Goal: Browse casually: Explore the website without a specific task or goal

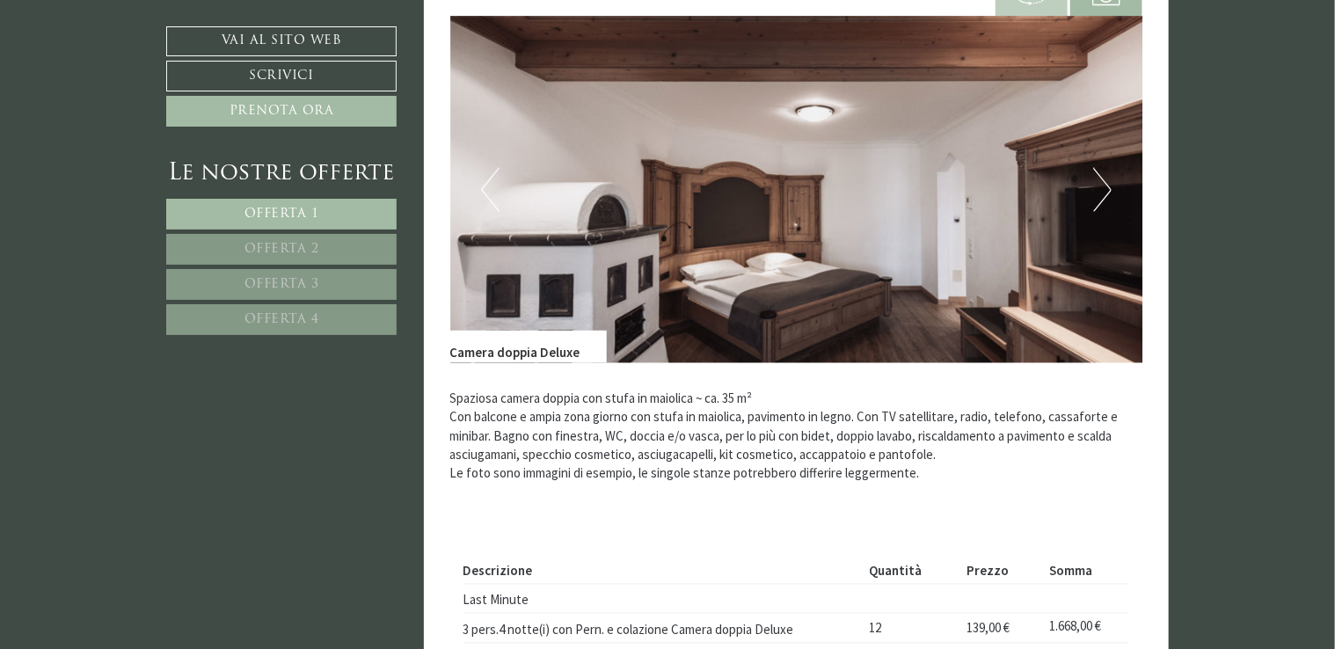
scroll to position [1320, 0]
click at [1104, 189] on button "Next" at bounding box center [1102, 190] width 18 height 44
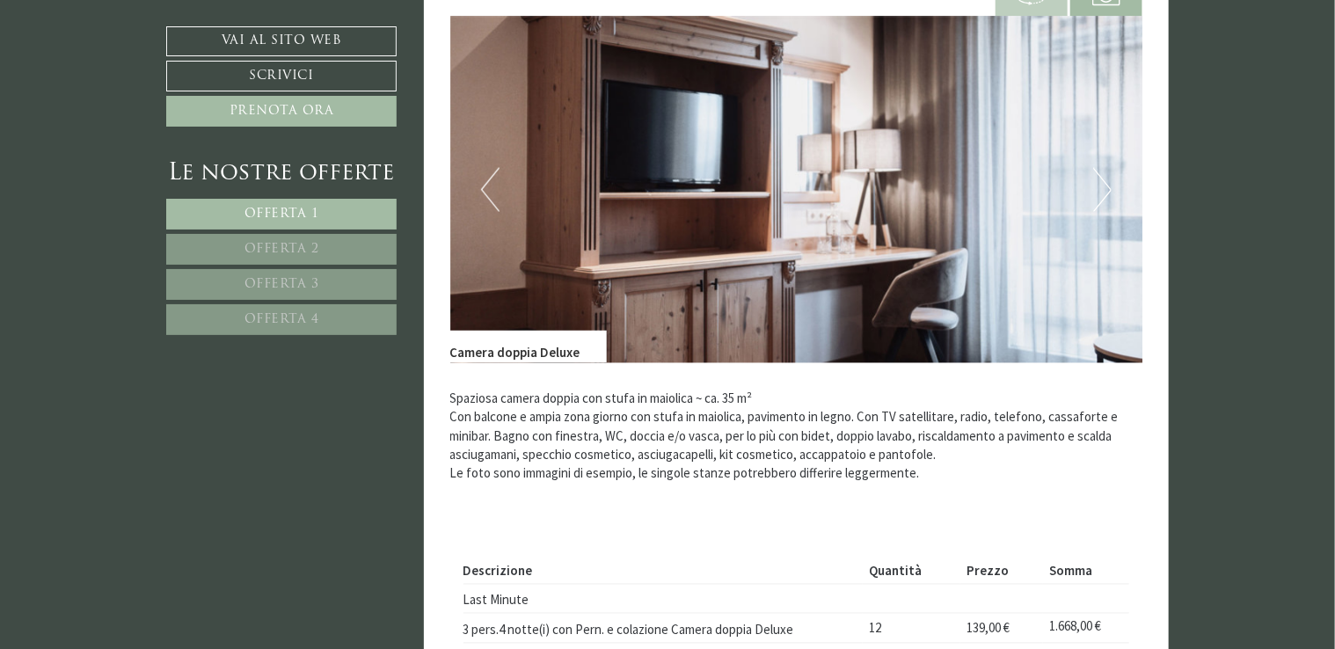
click at [1104, 189] on button "Next" at bounding box center [1102, 190] width 18 height 44
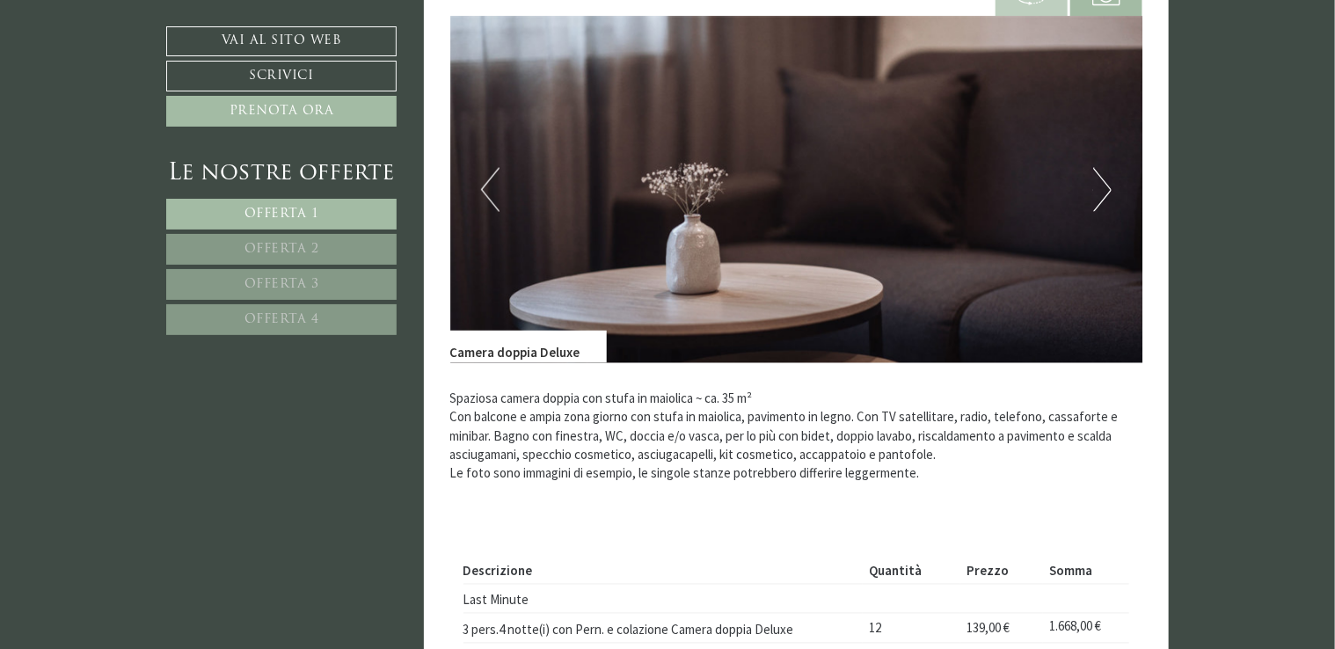
click at [1105, 189] on button "Next" at bounding box center [1102, 190] width 18 height 44
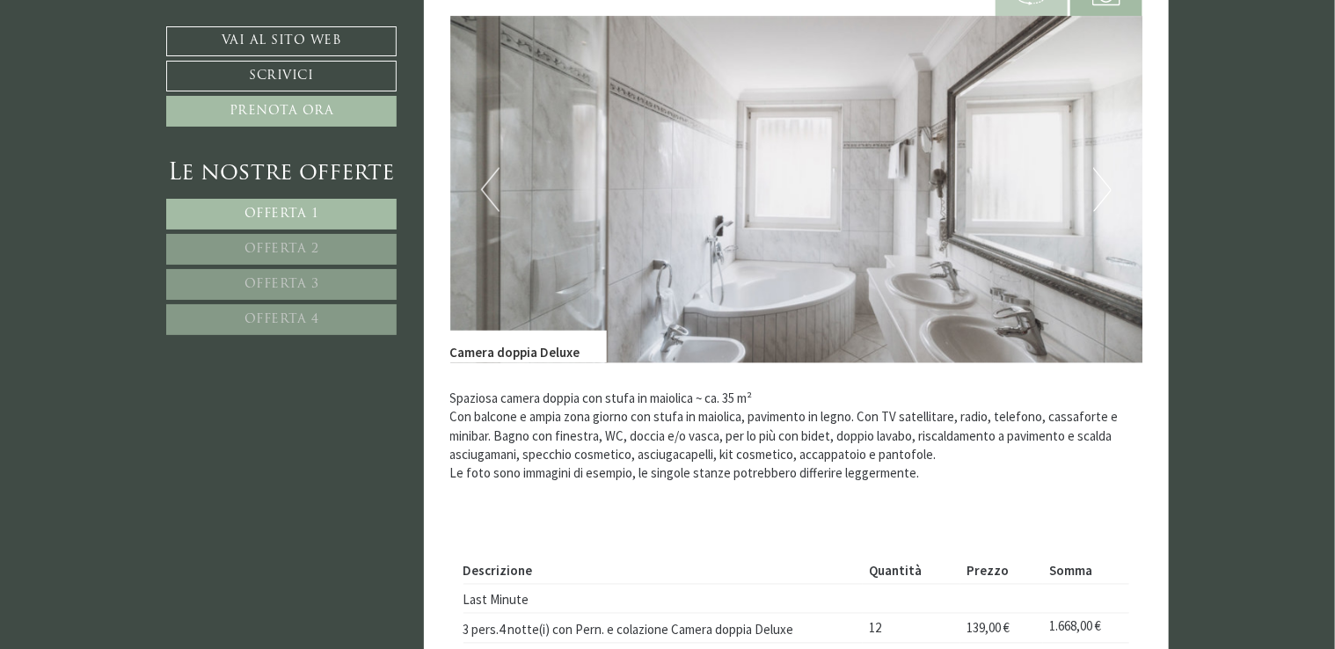
click at [1101, 191] on button "Next" at bounding box center [1102, 190] width 18 height 44
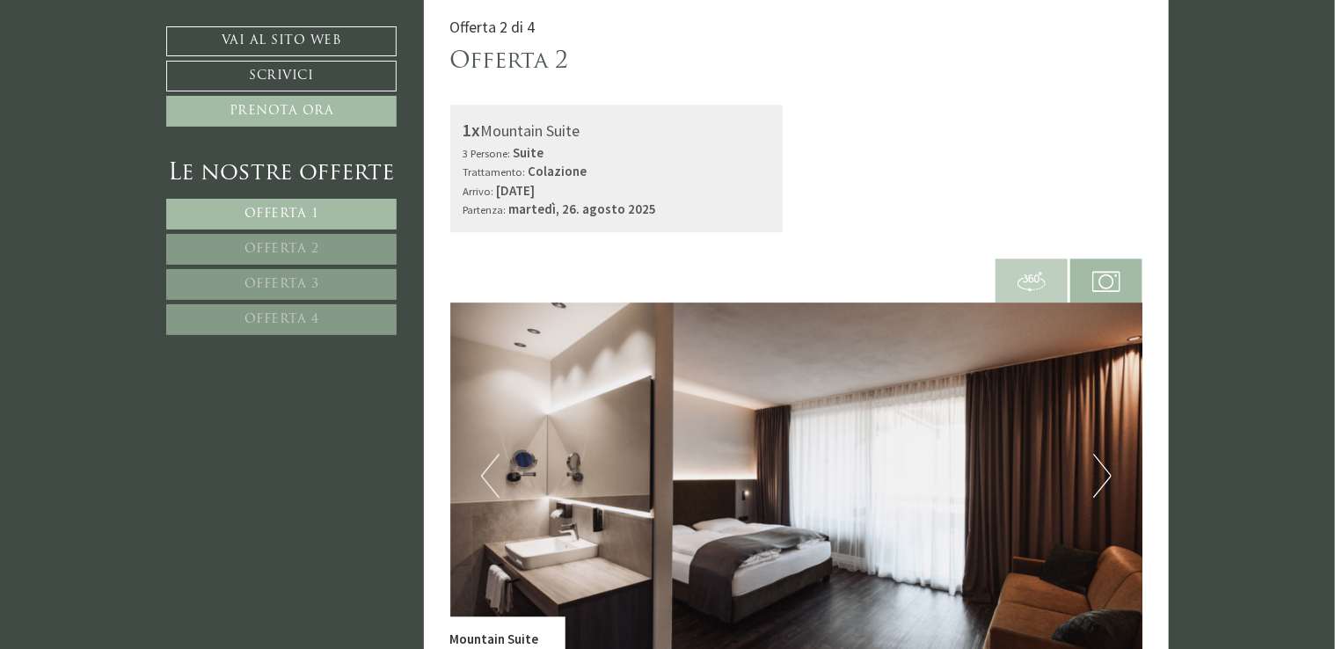
scroll to position [2287, 0]
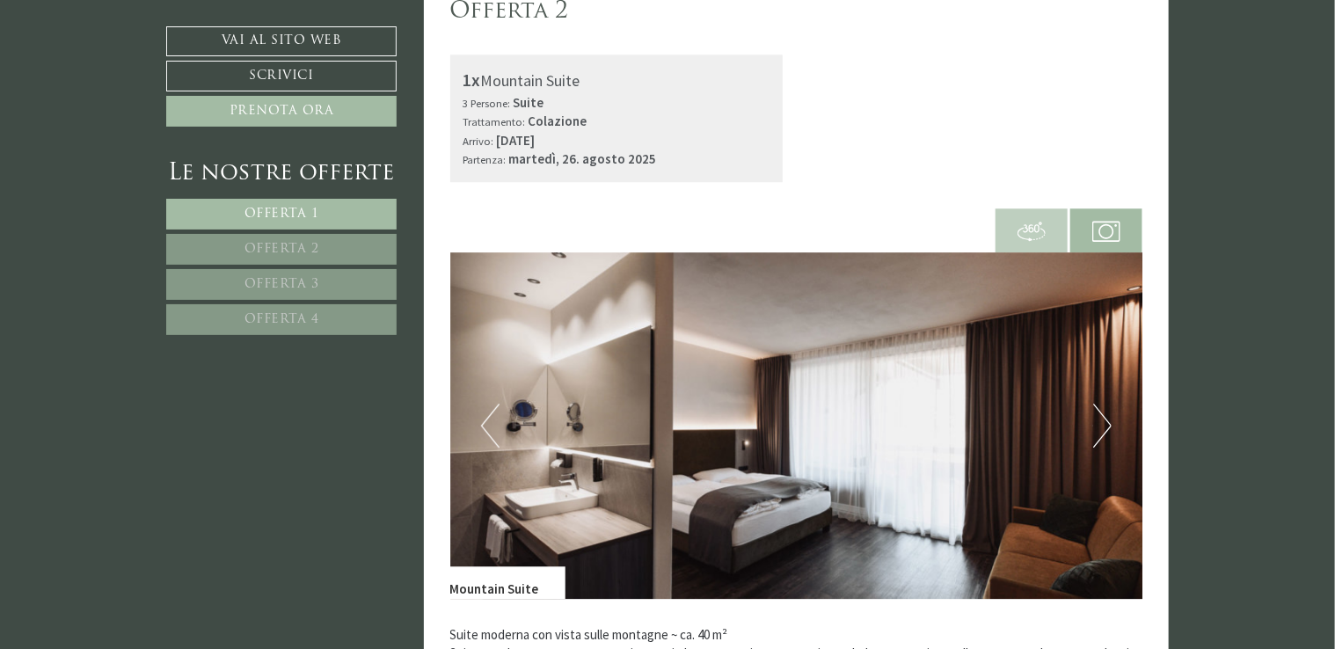
click at [1099, 421] on button "Next" at bounding box center [1102, 426] width 18 height 44
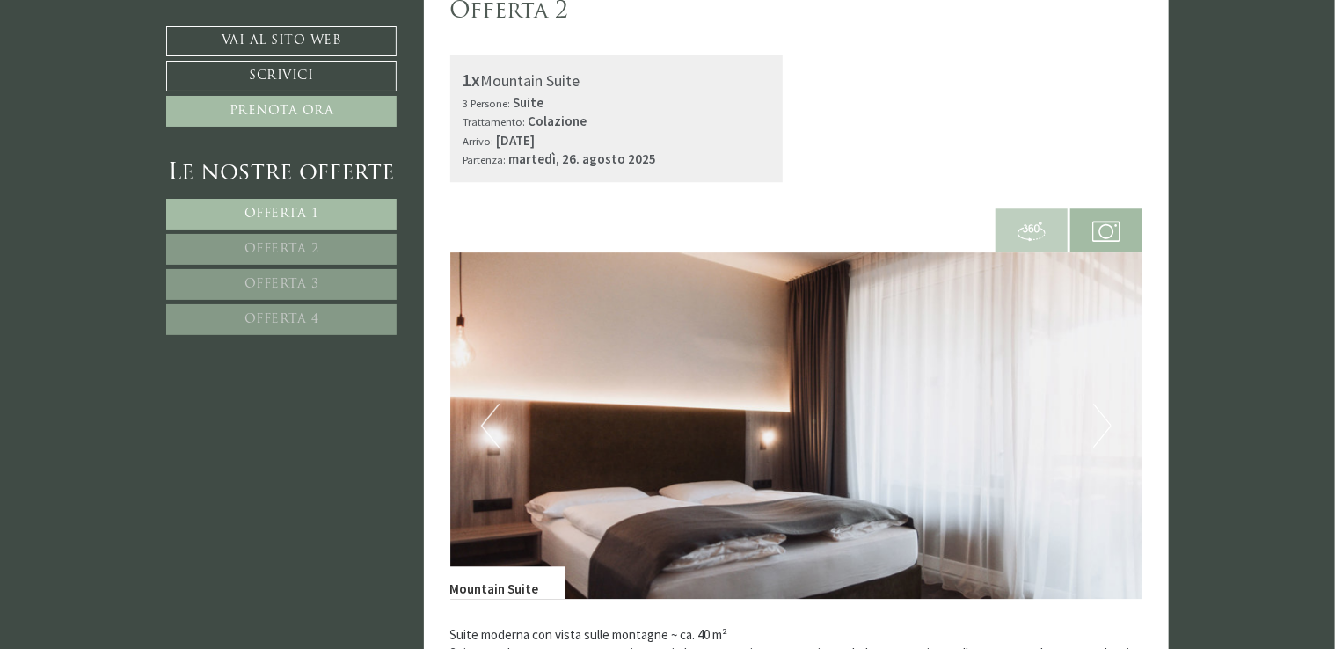
click at [1099, 421] on button "Next" at bounding box center [1102, 426] width 18 height 44
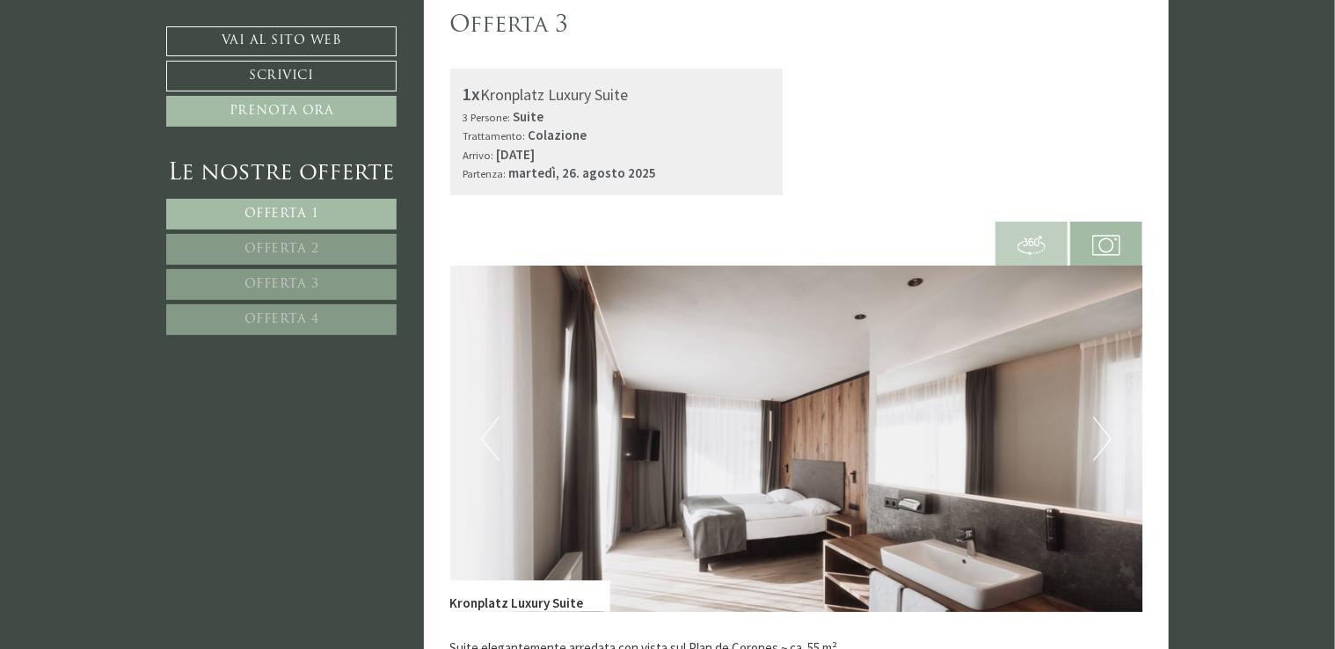
scroll to position [3519, 0]
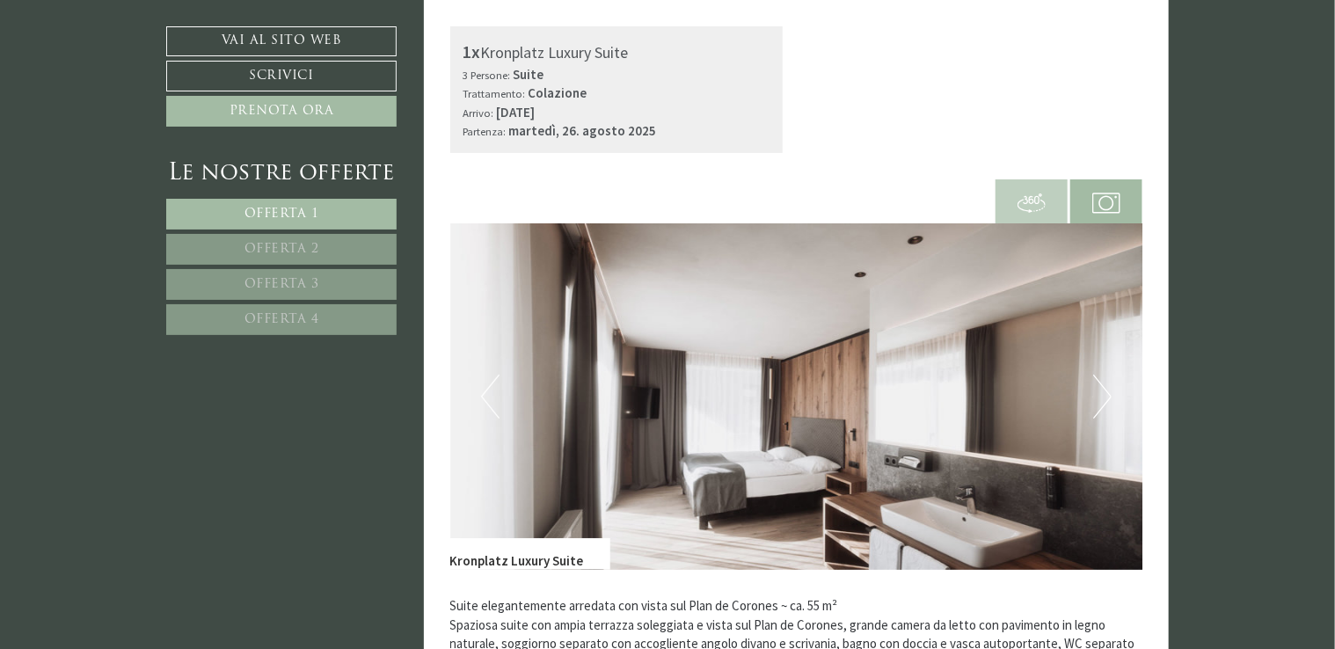
click at [1104, 390] on button "Next" at bounding box center [1102, 397] width 18 height 44
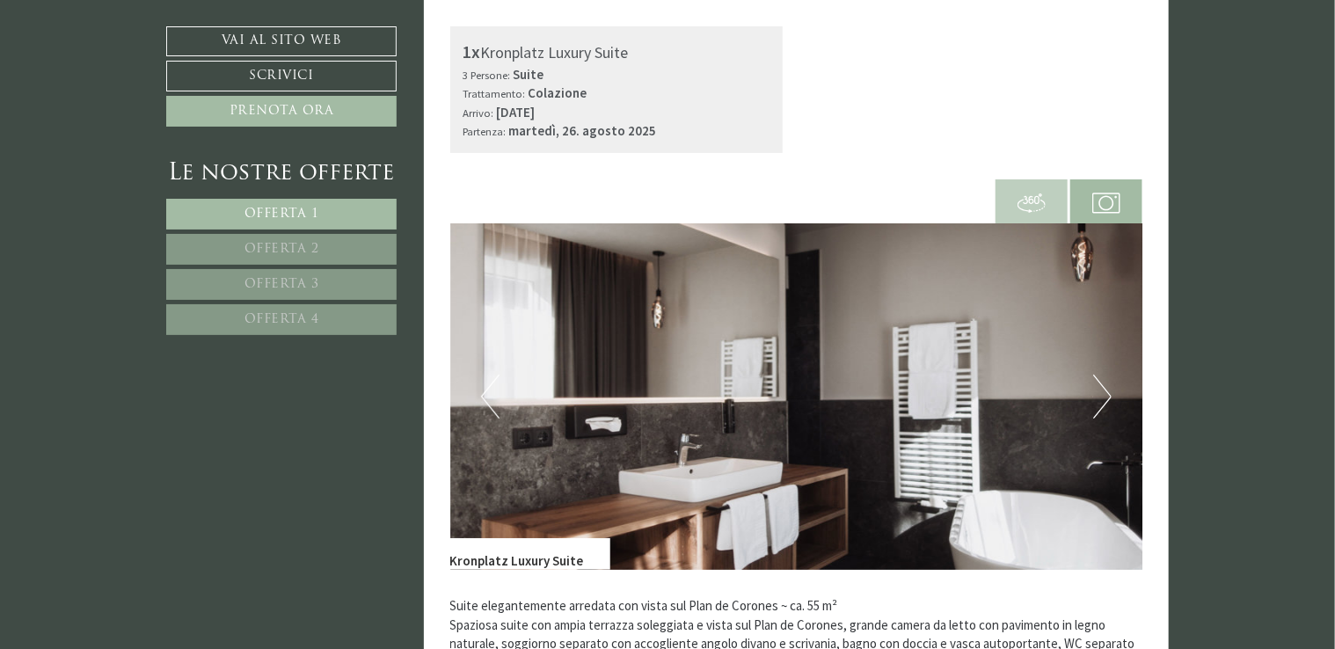
click at [1104, 390] on button "Next" at bounding box center [1102, 397] width 18 height 44
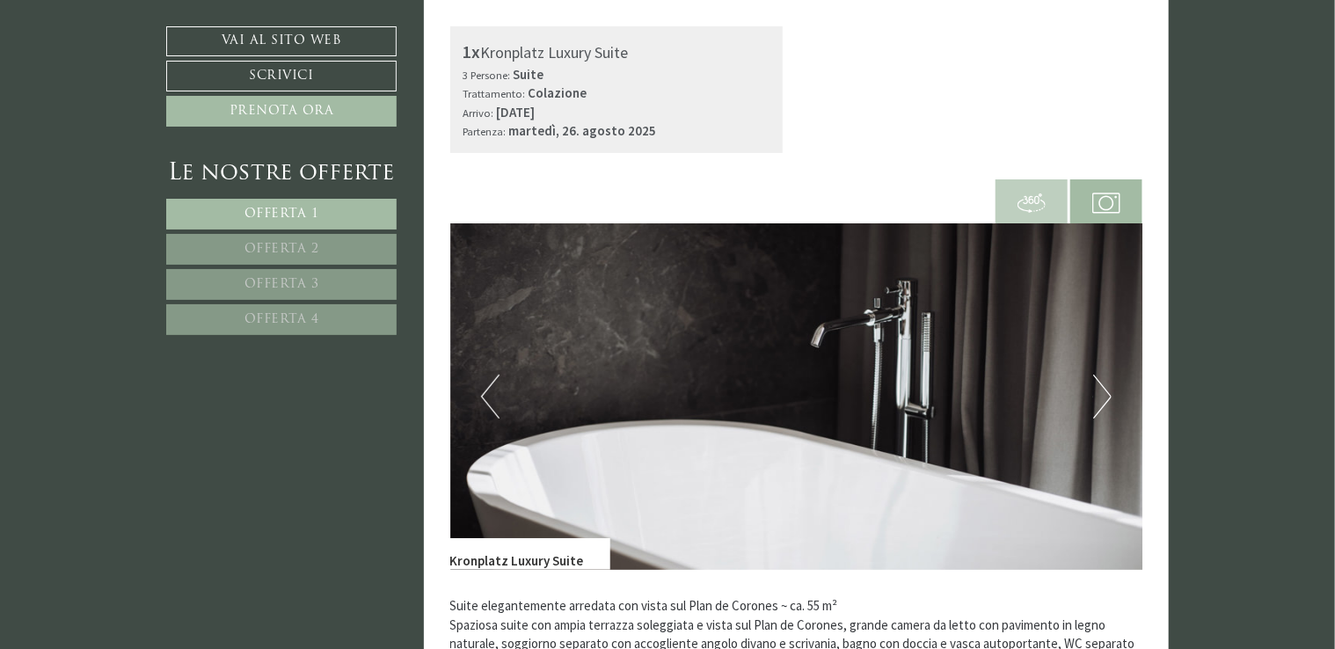
click at [1105, 390] on button "Next" at bounding box center [1102, 397] width 18 height 44
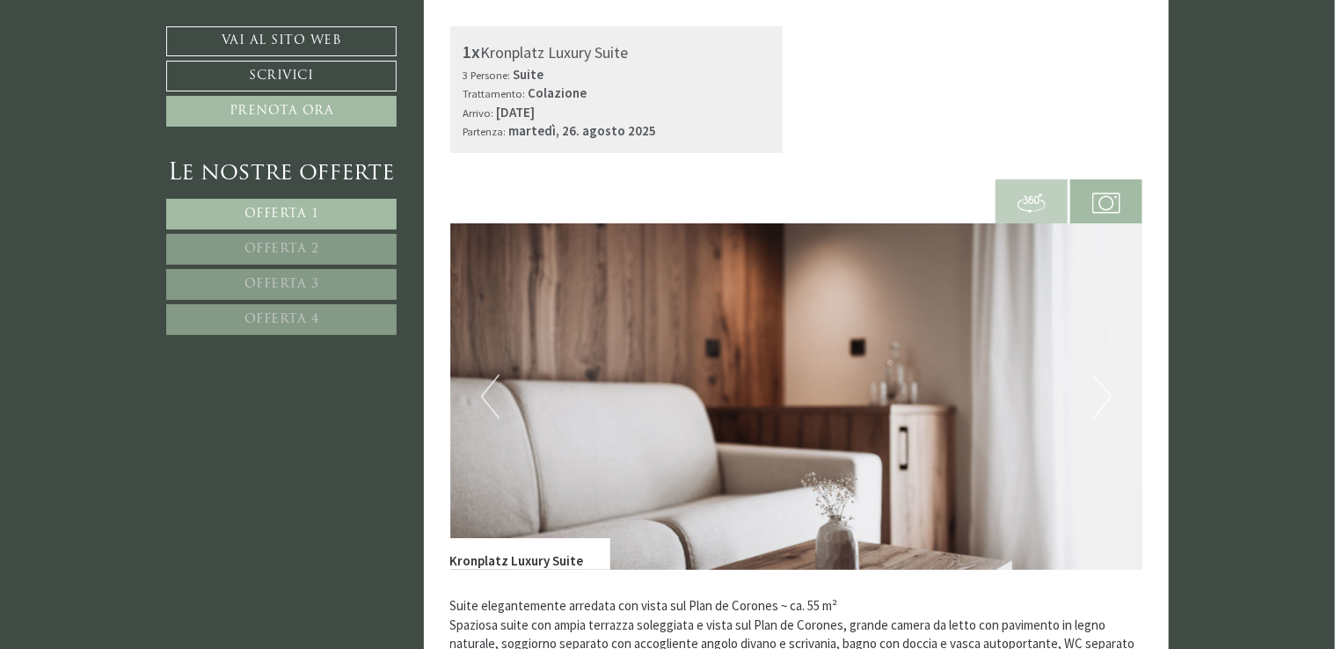
click at [1105, 390] on button "Next" at bounding box center [1102, 397] width 18 height 44
